Goal: Information Seeking & Learning: Find contact information

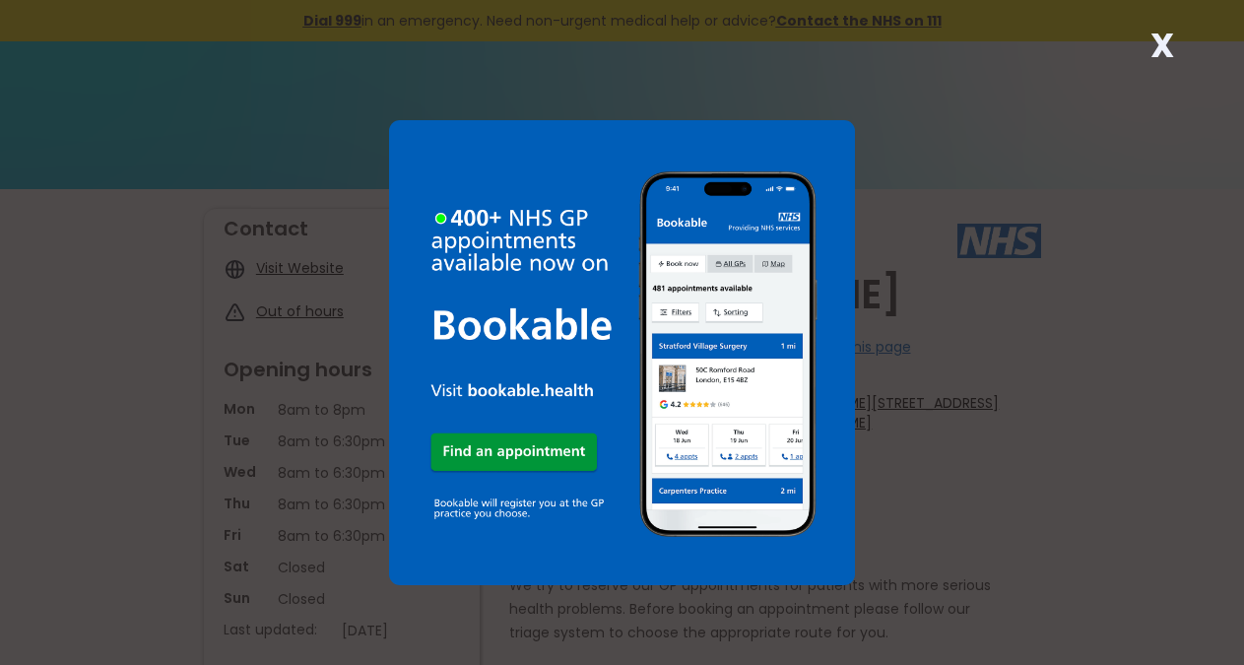
click at [1156, 39] on strong "X" at bounding box center [1162, 45] width 24 height 47
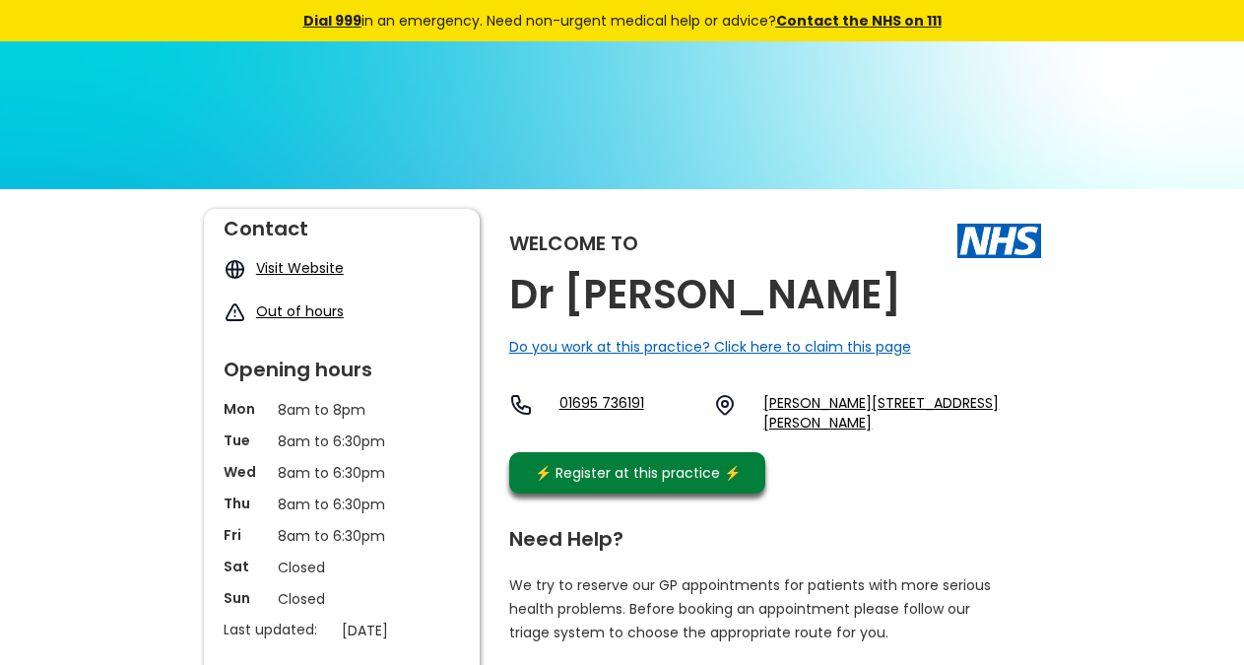
copy div "Sandy Lane, Skelmersdale, Lancashire, Wn8 8la"
copy link "Wn8 8la"
drag, startPoint x: 815, startPoint y: 449, endPoint x: 758, endPoint y: 430, distance: 60.1
click at [758, 430] on div "Welcome to Dr A Bisarya Do you work at this practice? Click here to claim this …" at bounding box center [775, 356] width 532 height 294
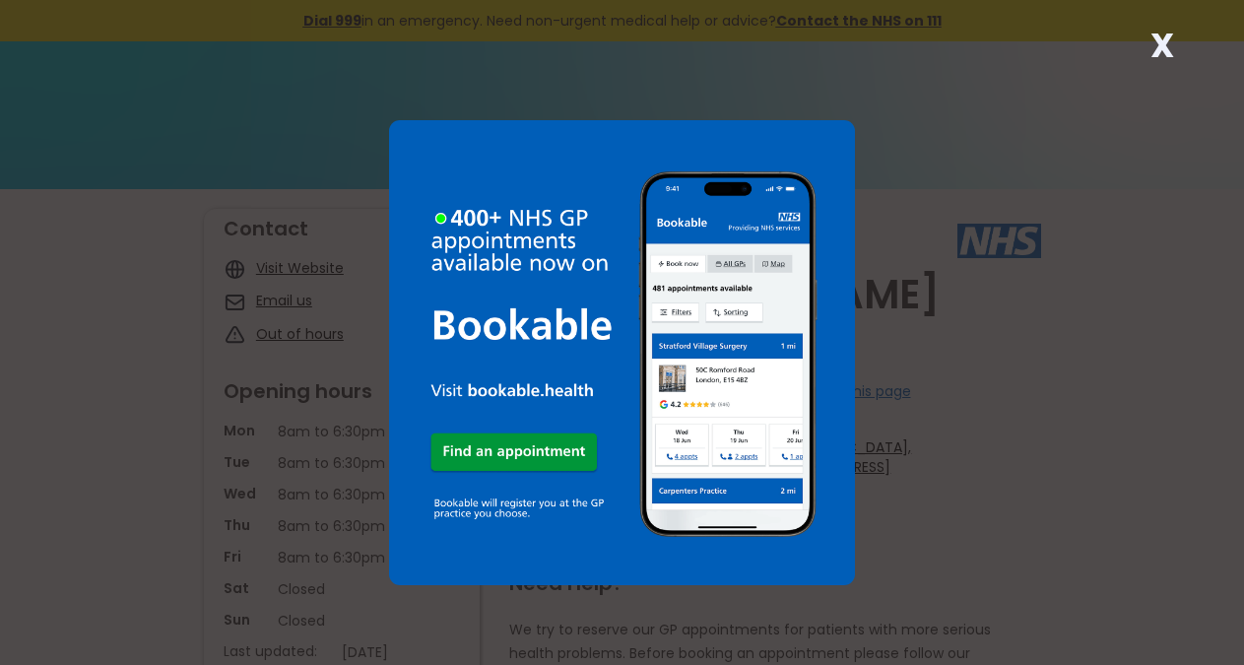
click at [1164, 57] on strong "X" at bounding box center [1162, 45] width 24 height 47
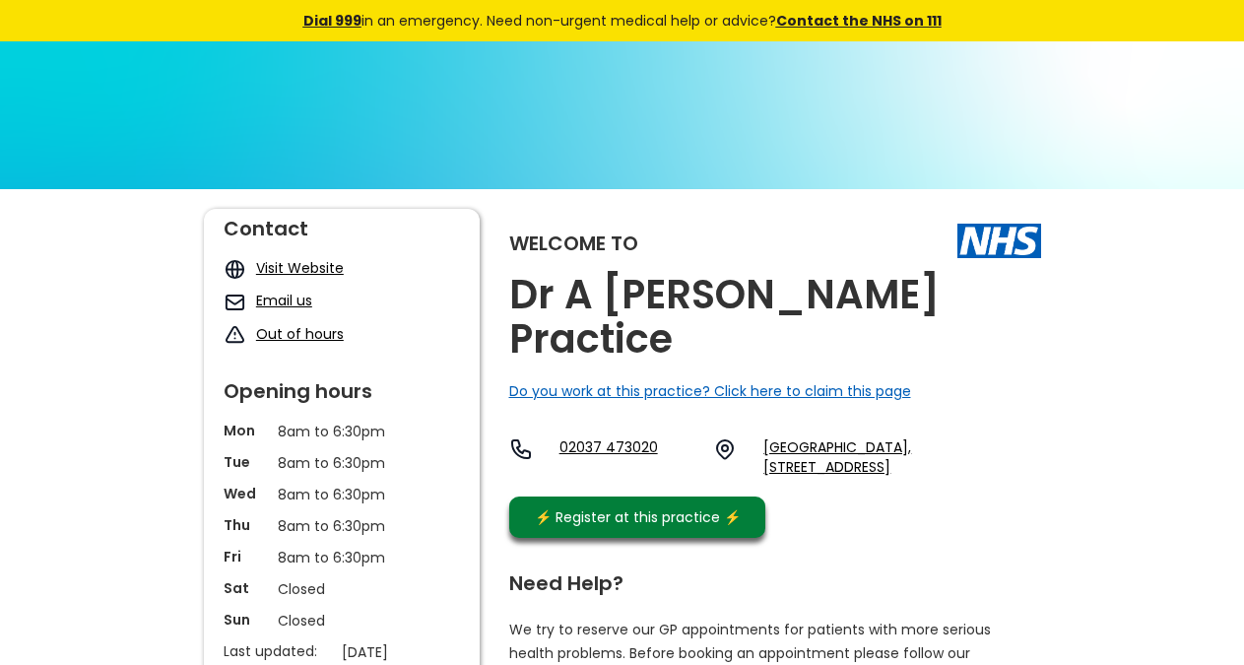
click at [978, 289] on div "Welcome to Dr A [PERSON_NAME] Practice Do you work at this practice? Click here…" at bounding box center [775, 378] width 532 height 339
click at [972, 293] on div "Welcome to Dr A Moghal's Practice Do you work at this practice? Click here to c…" at bounding box center [775, 378] width 532 height 339
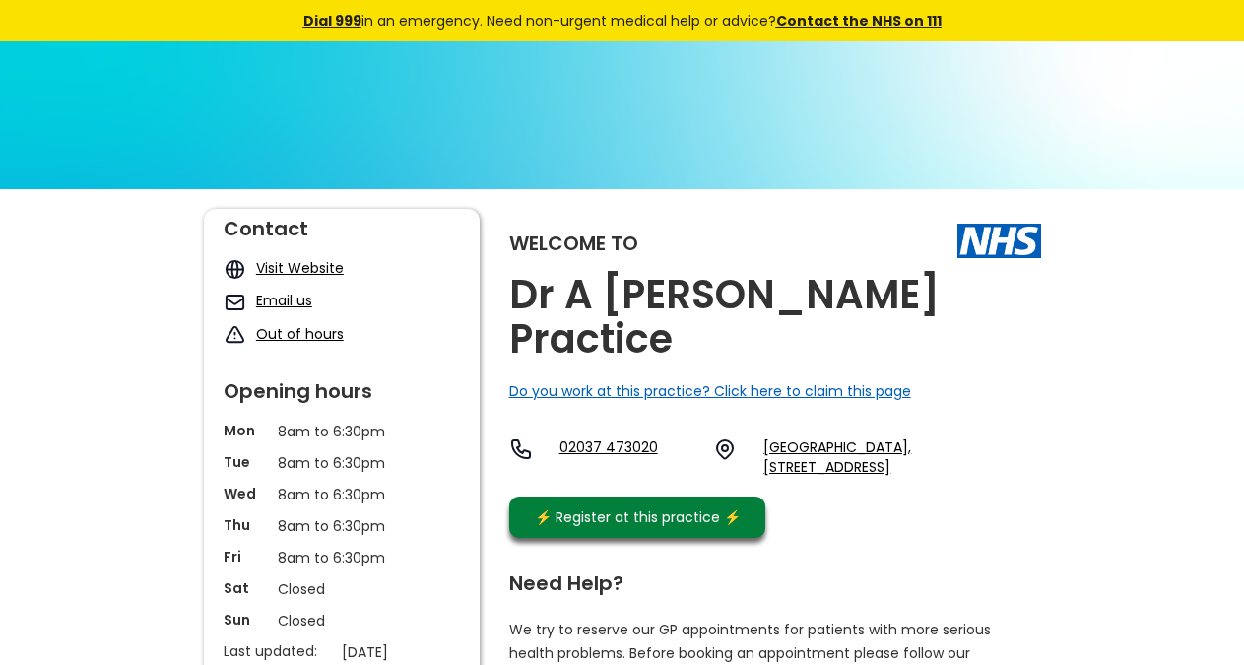
click at [971, 294] on div "Welcome to Dr A Moghal's Practice Do you work at this practice? Click here to c…" at bounding box center [775, 378] width 532 height 339
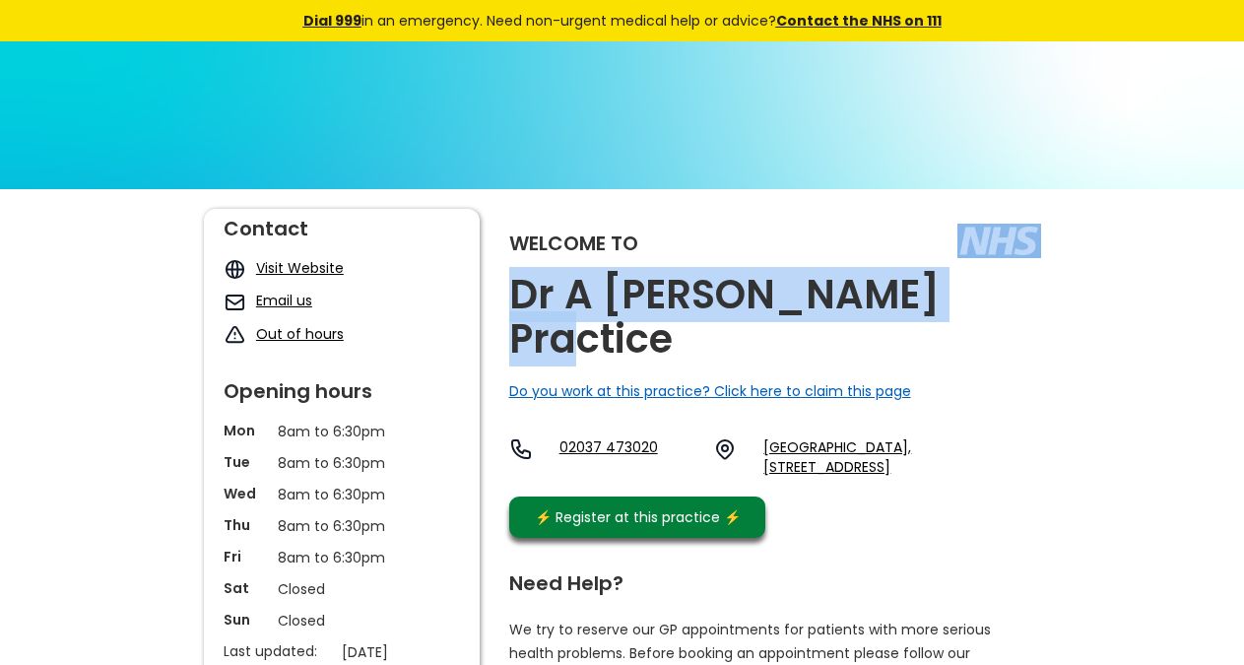
copy div "Dr A Moghal's Practice"
drag, startPoint x: 964, startPoint y: 297, endPoint x: 558, endPoint y: 6, distance: 499.6
click at [943, 302] on div "Welcome to Dr A Moghal's Practice Do you work at this practice? Click here to c…" at bounding box center [775, 378] width 532 height 339
copy link "Rm8 3hp"
drag, startPoint x: 821, startPoint y: 456, endPoint x: 764, endPoint y: 445, distance: 58.1
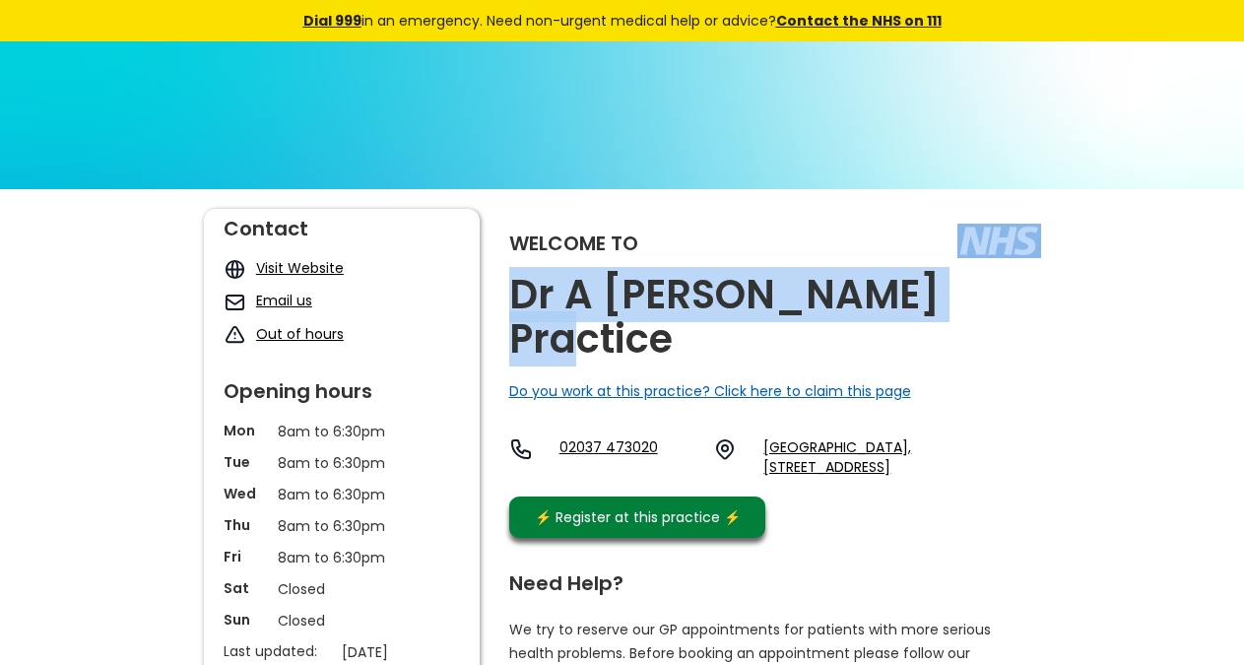
click at [764, 445] on div "02037 473020 Becontree Medical Centre, 641-645 Becontree Avenue, Dagenham, Esse…" at bounding box center [775, 461] width 532 height 49
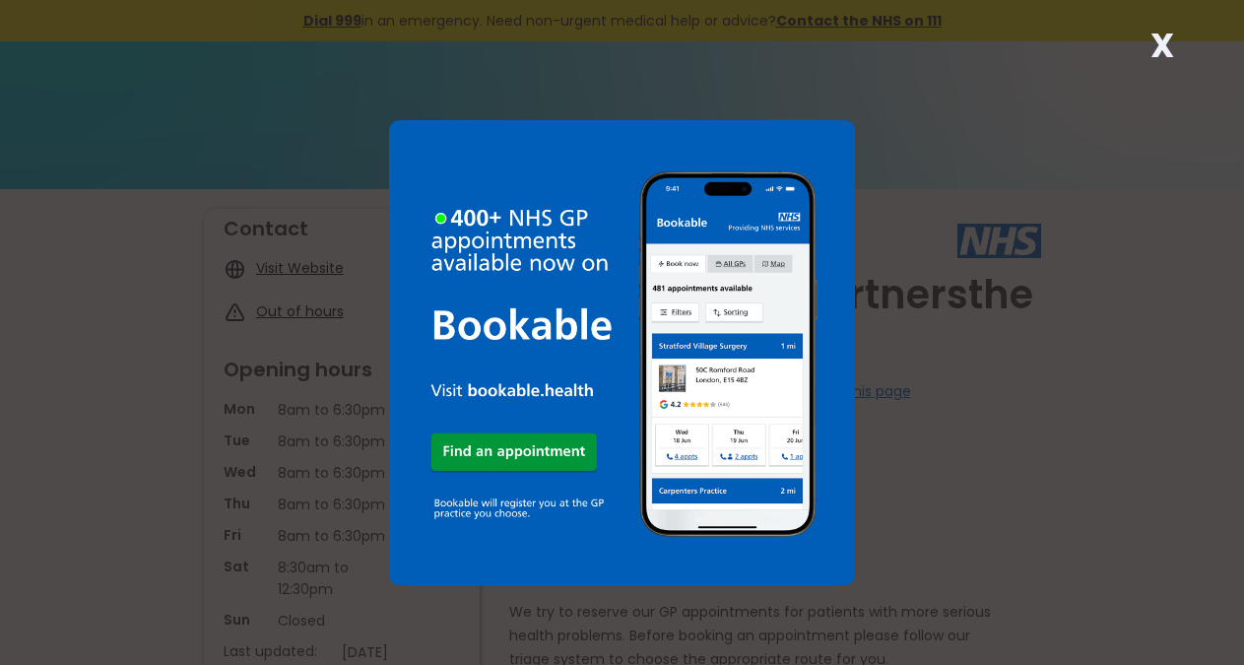
click at [1153, 40] on strong "X" at bounding box center [1162, 45] width 24 height 47
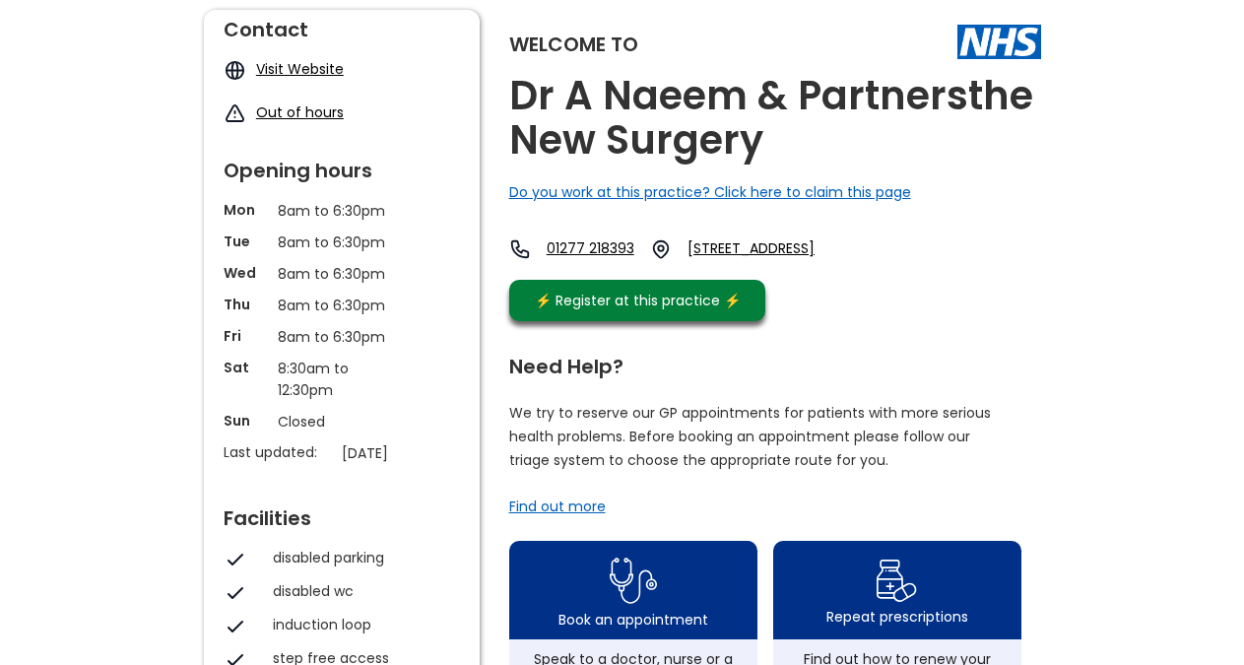
scroll to position [201, 0]
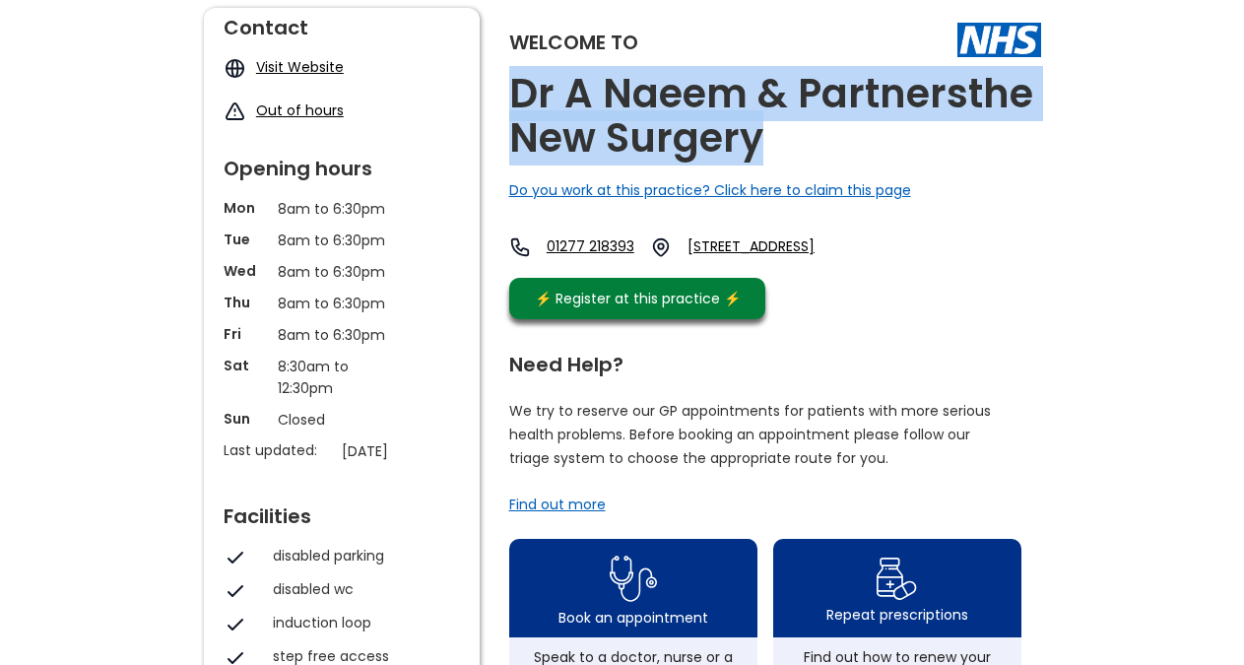
copy h2 "Dr A Naeem & Partnersthe New Surgery"
drag, startPoint x: 800, startPoint y: 135, endPoint x: 389, endPoint y: 3, distance: 431.4
copy link "Cm15 8ab"
drag, startPoint x: 829, startPoint y: 281, endPoint x: 768, endPoint y: 269, distance: 62.2
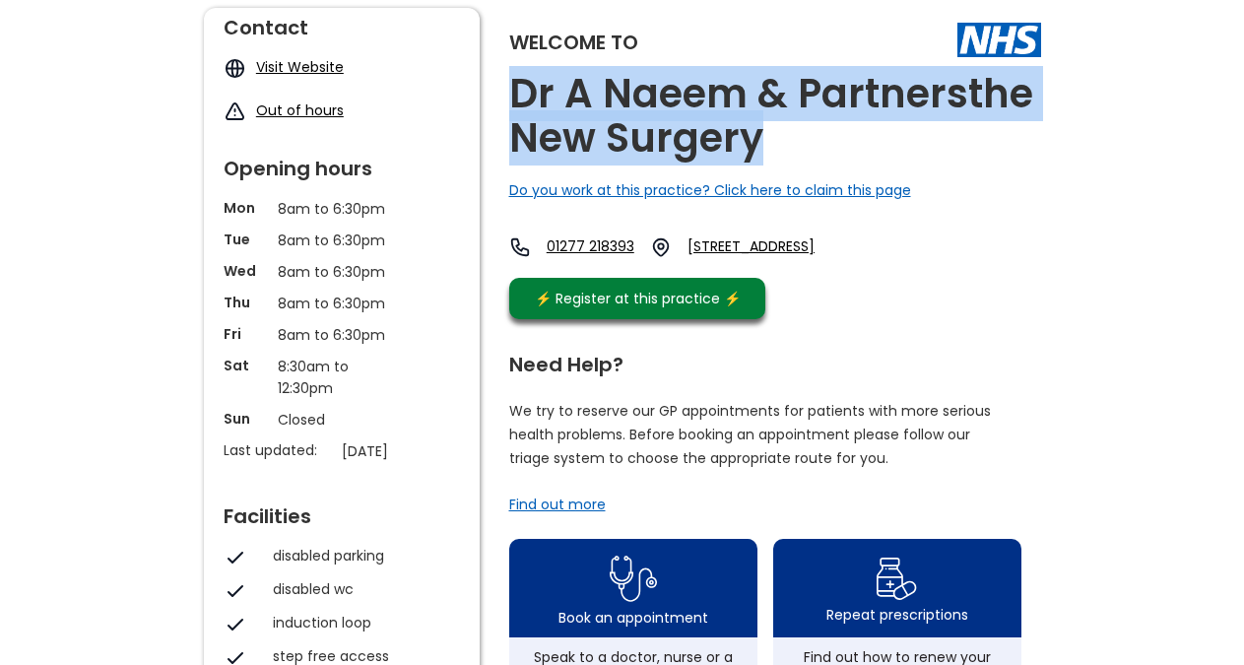
click at [768, 268] on div "01277 218393 [STREET_ADDRESS]" at bounding box center [686, 252] width 355 height 32
